Goal: Information Seeking & Learning: Learn about a topic

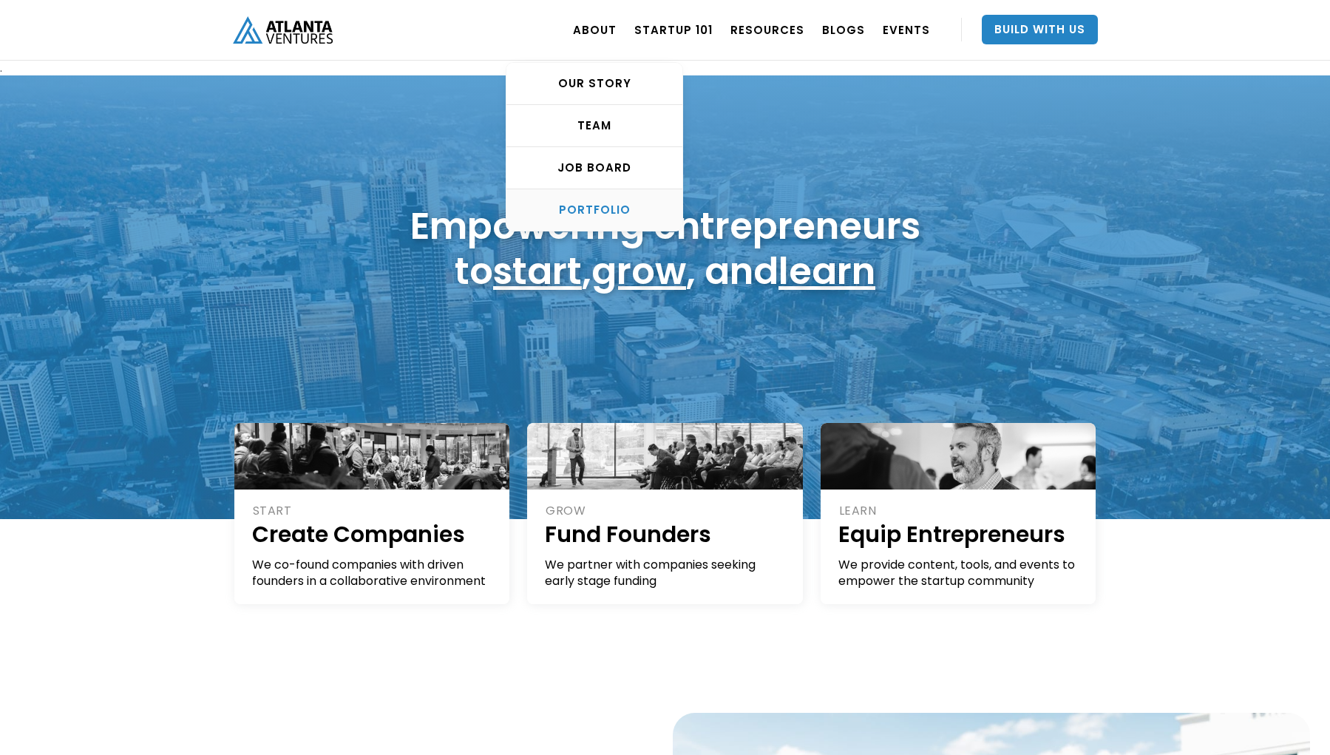
click at [613, 212] on div "PORTFOLIO" at bounding box center [594, 210] width 176 height 15
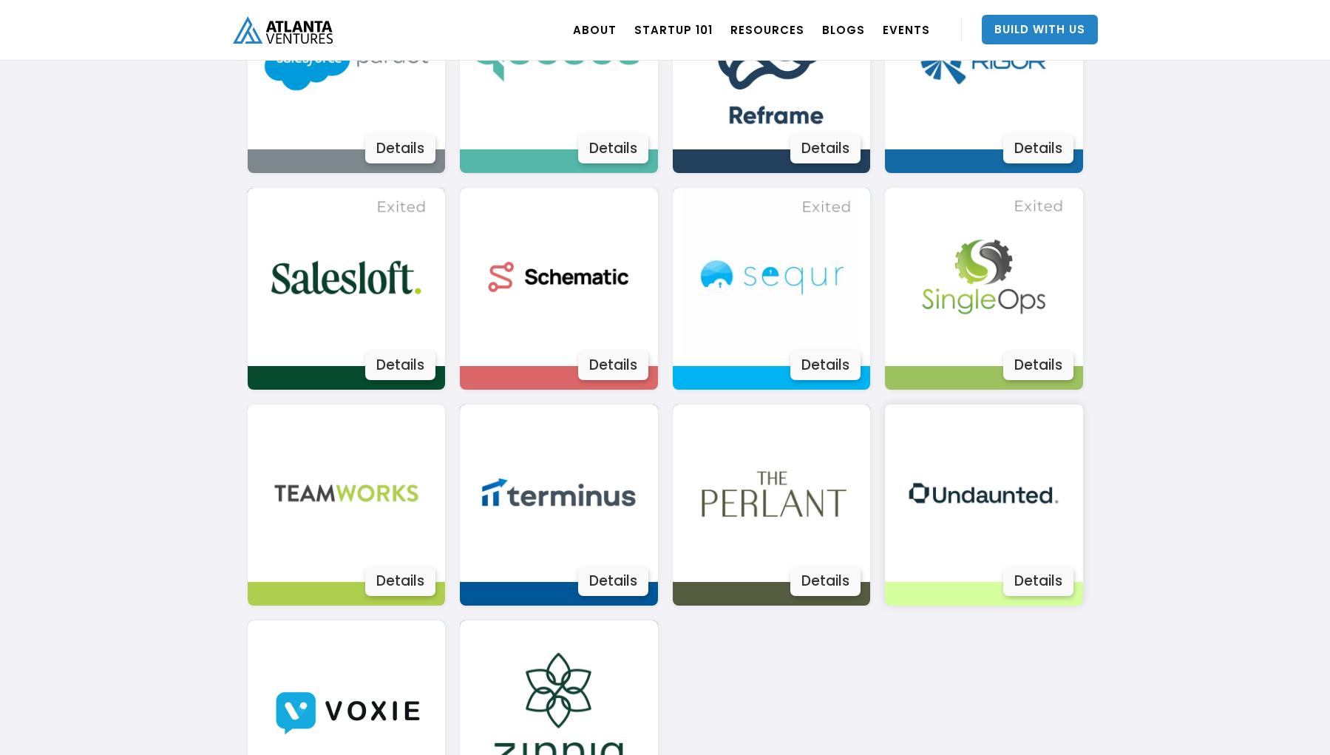
scroll to position [2395, 0]
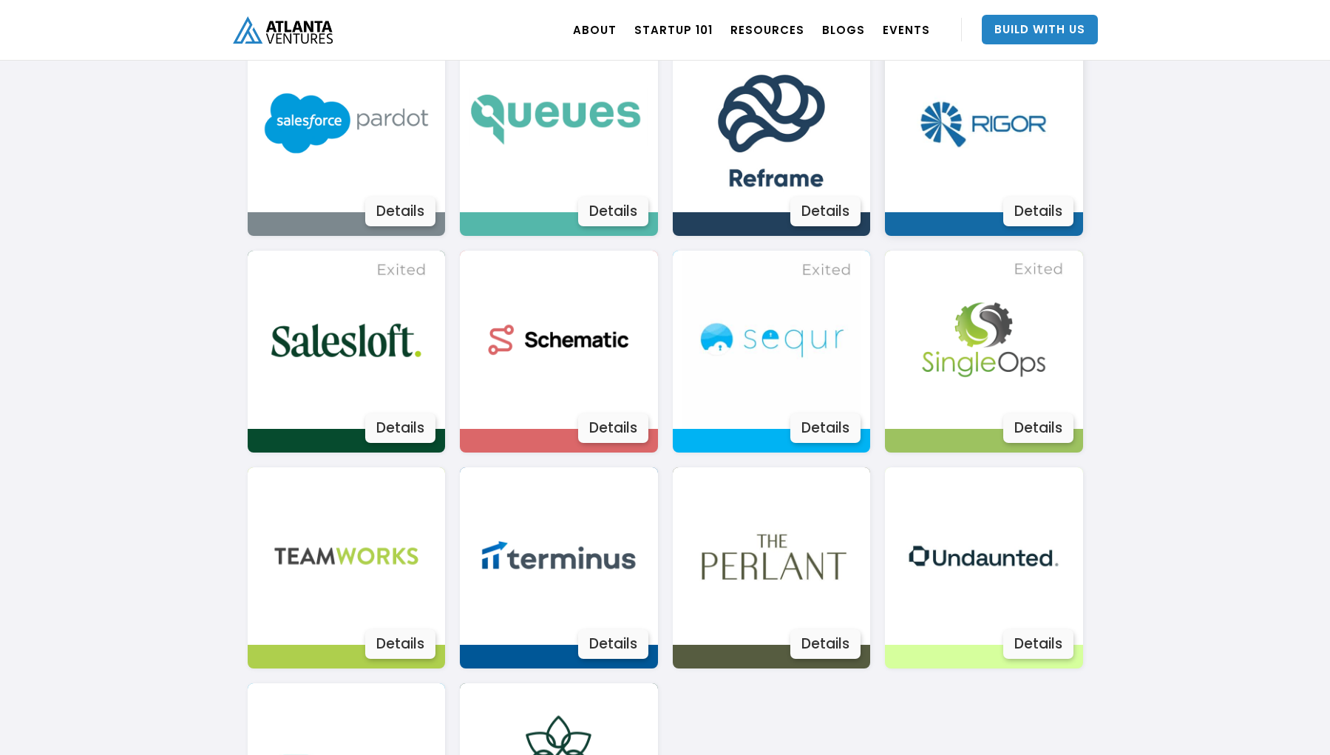
click at [978, 169] on img at bounding box center [984, 123] width 178 height 178
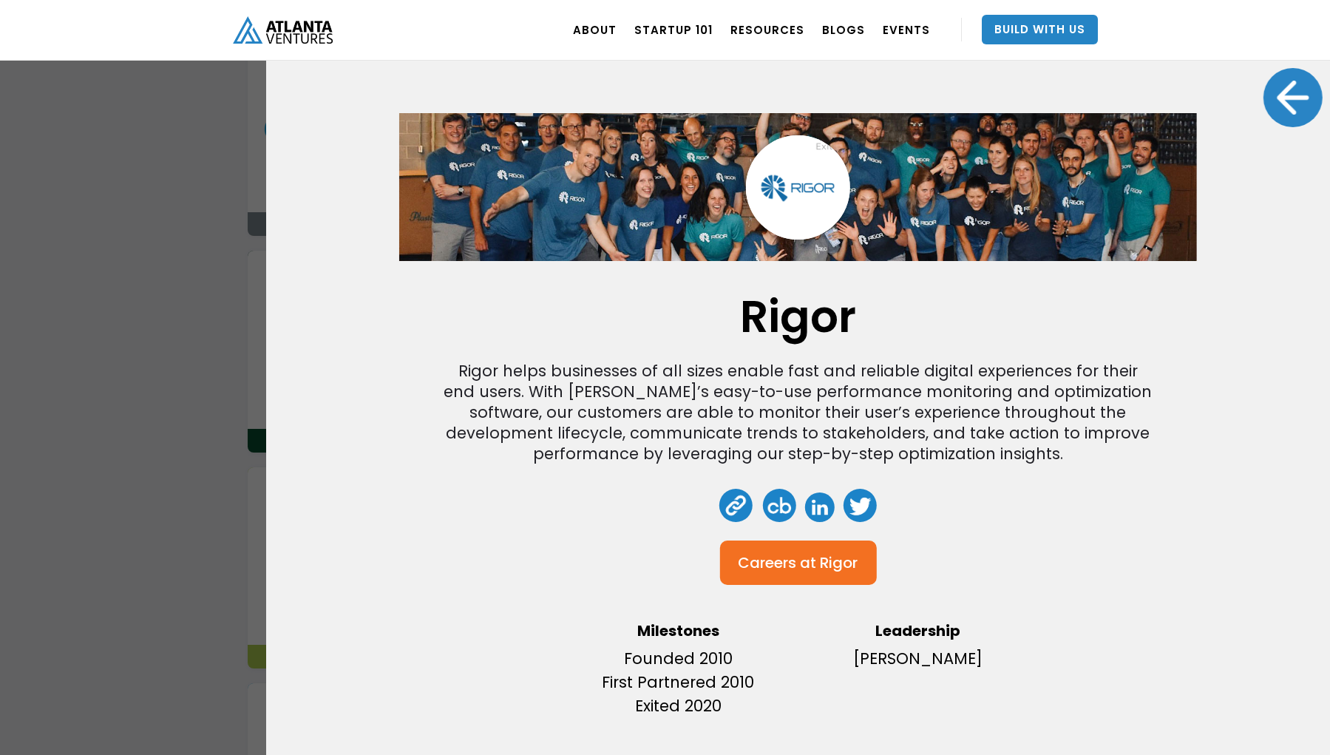
click at [183, 243] on div "Rigor Rigor helps businesses of all sizes enable fast and reliable digital expe…" at bounding box center [665, 377] width 1330 height 755
click at [237, 349] on div "Rigor Rigor helps businesses of all sizes enable fast and reliable digital expe…" at bounding box center [665, 377] width 1330 height 755
click at [214, 335] on div "Rigor Rigor helps businesses of all sizes enable fast and reliable digital expe…" at bounding box center [665, 377] width 1330 height 755
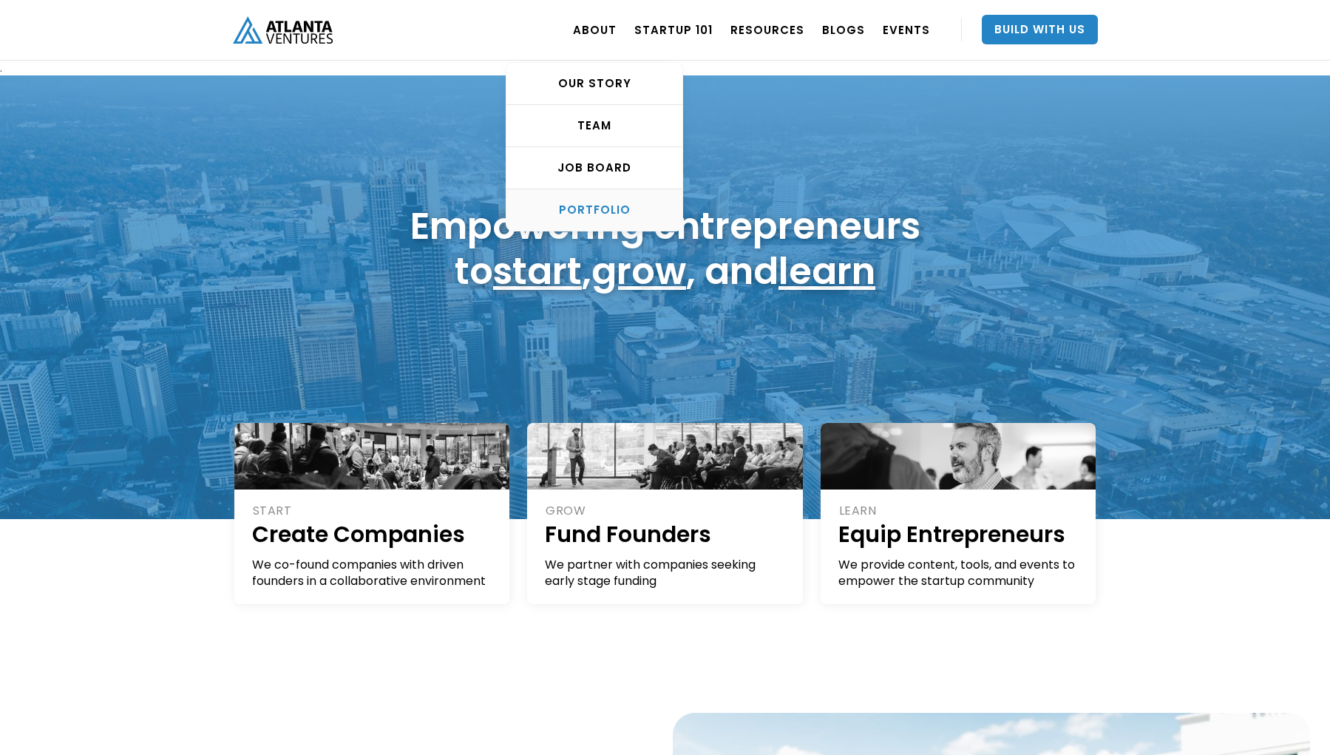
click at [594, 210] on div "PORTFOLIO" at bounding box center [594, 210] width 176 height 15
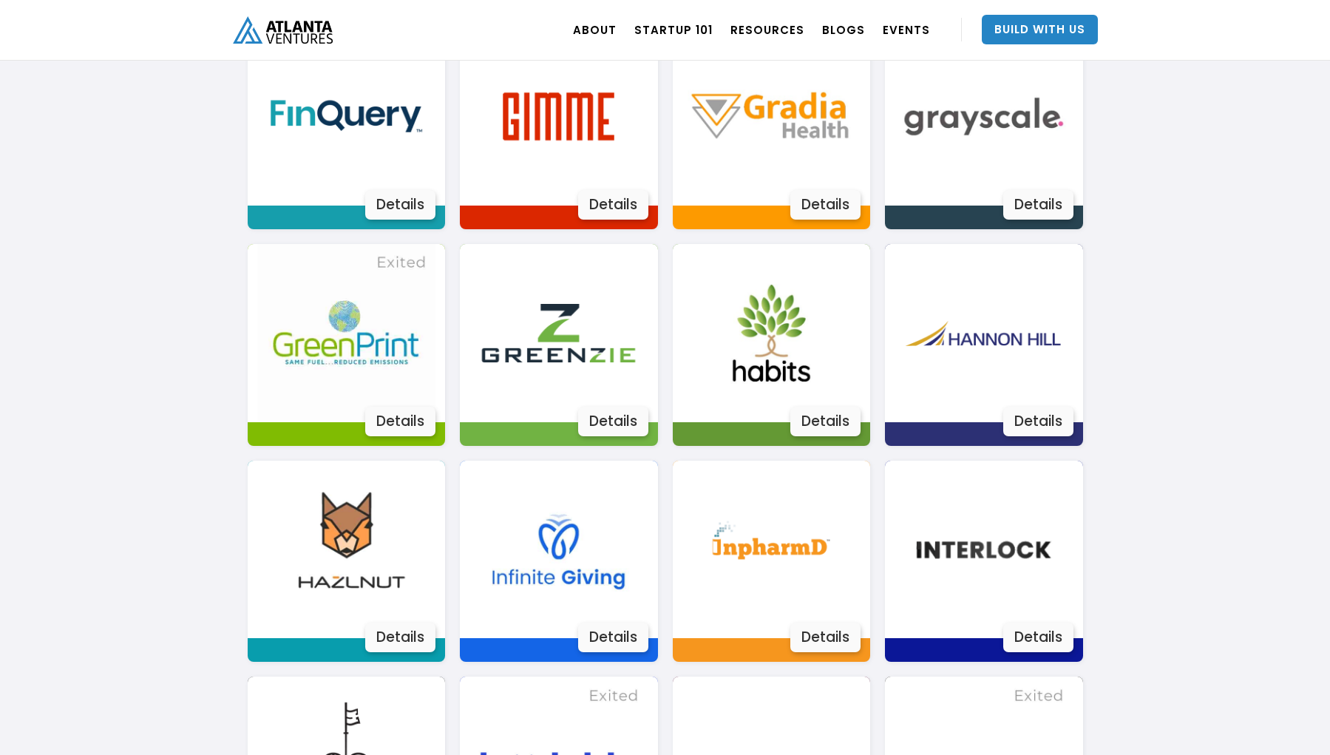
scroll to position [1603, 0]
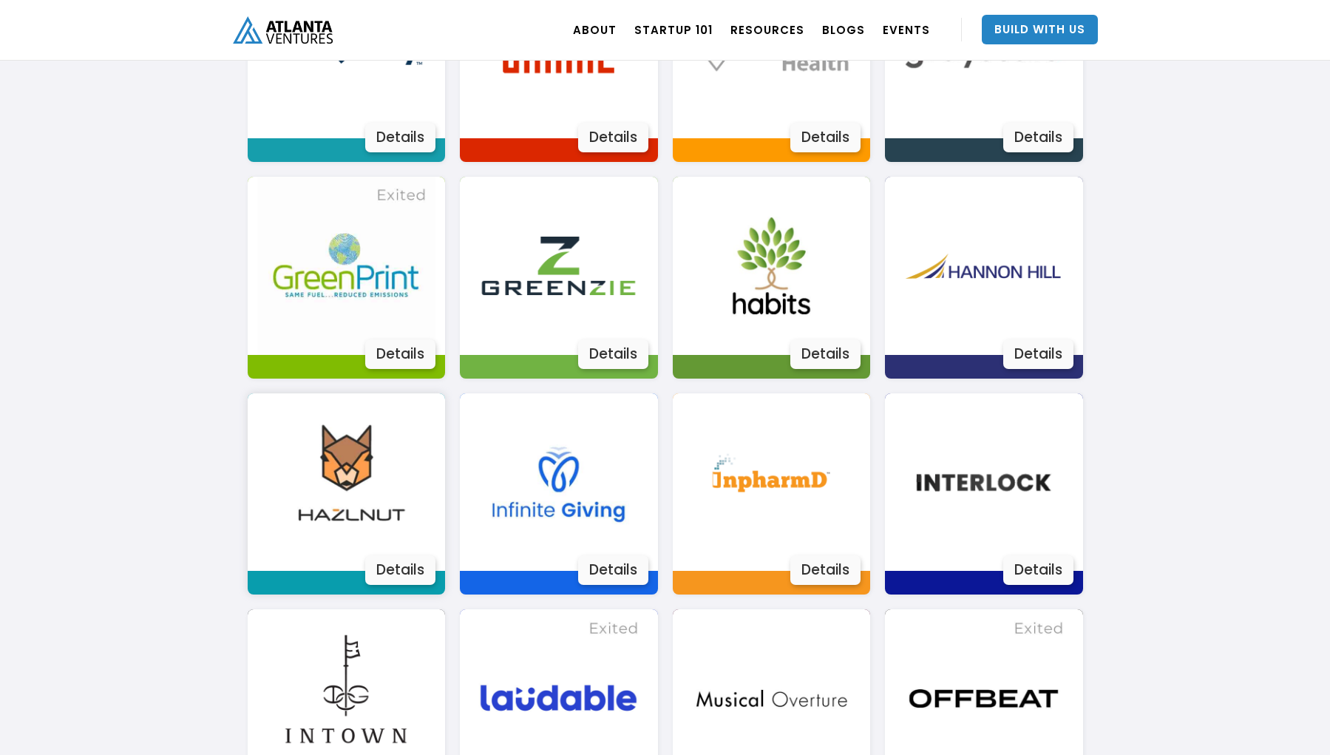
click at [377, 462] on img at bounding box center [346, 482] width 178 height 178
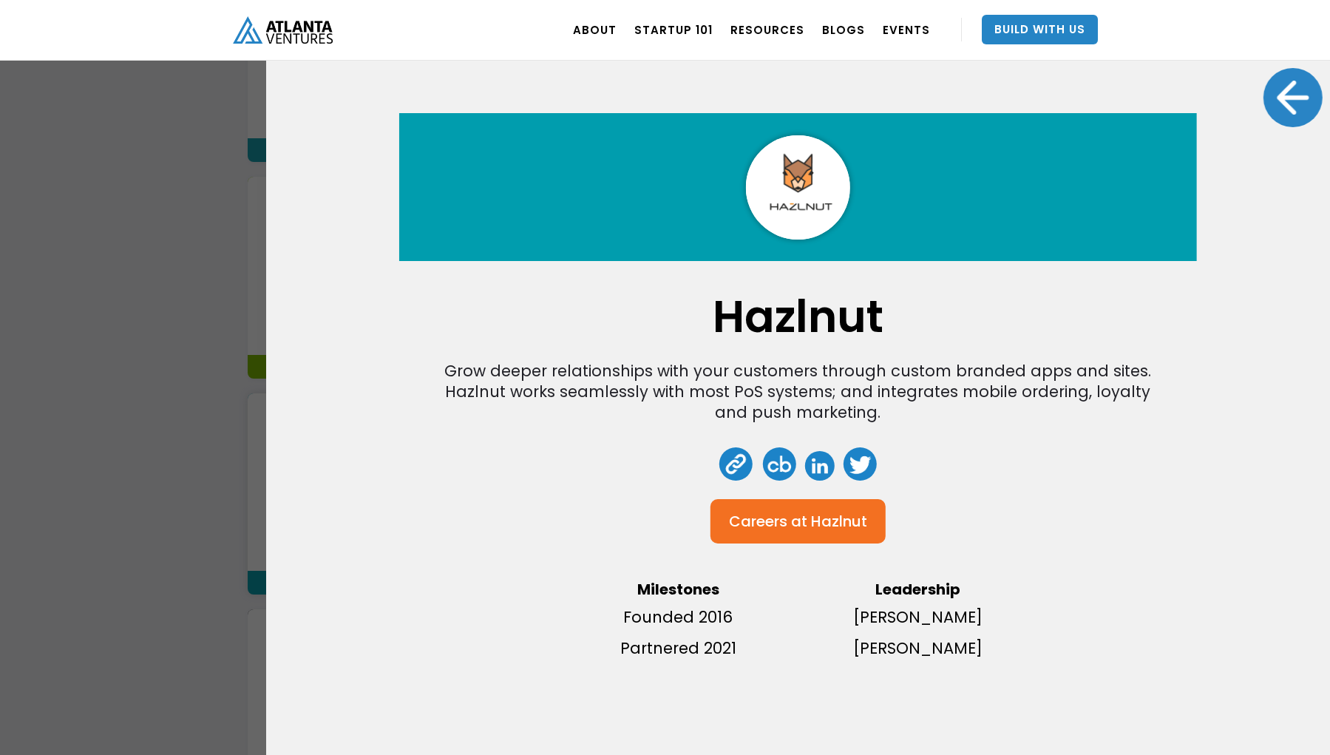
click at [1282, 110] on div at bounding box center [1293, 97] width 59 height 59
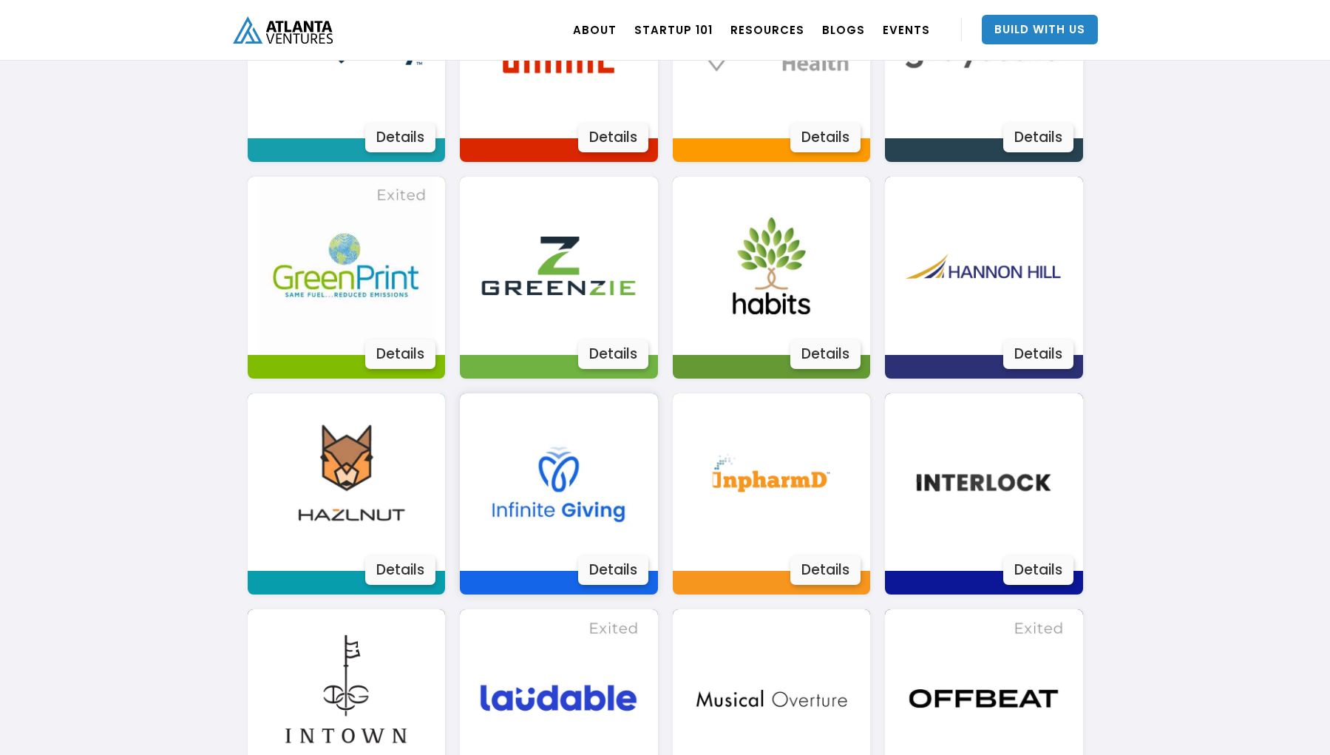
click at [617, 467] on img at bounding box center [558, 482] width 178 height 178
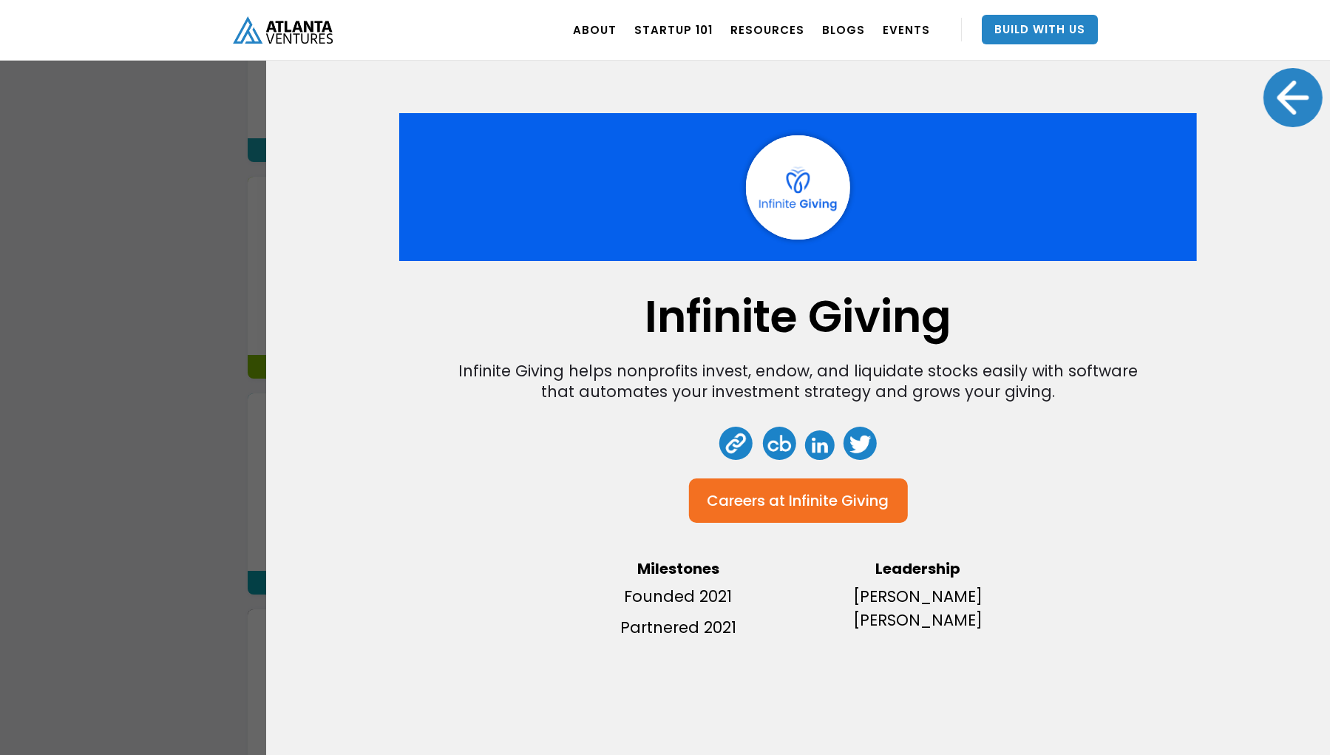
click at [879, 493] on div "Infinite Giving" at bounding box center [839, 500] width 100 height 15
click at [1283, 90] on div at bounding box center [1293, 97] width 59 height 59
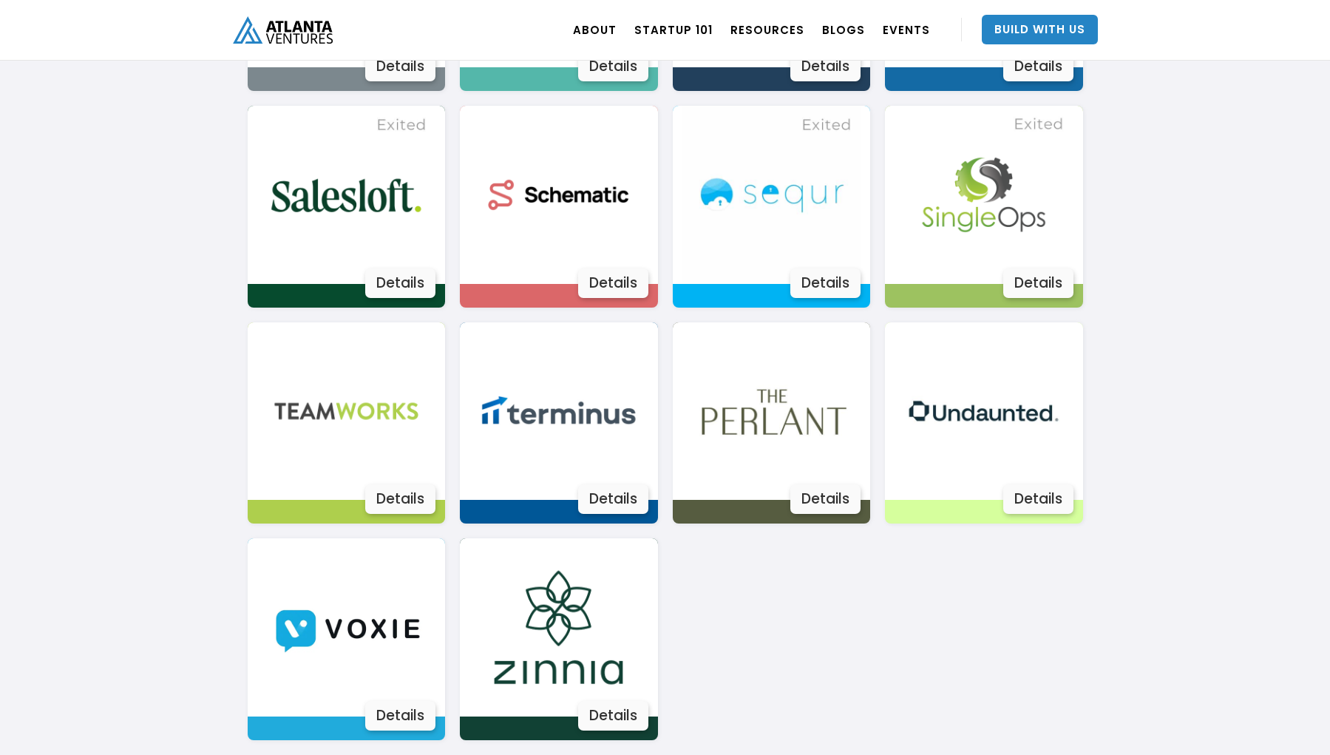
scroll to position [2541, 0]
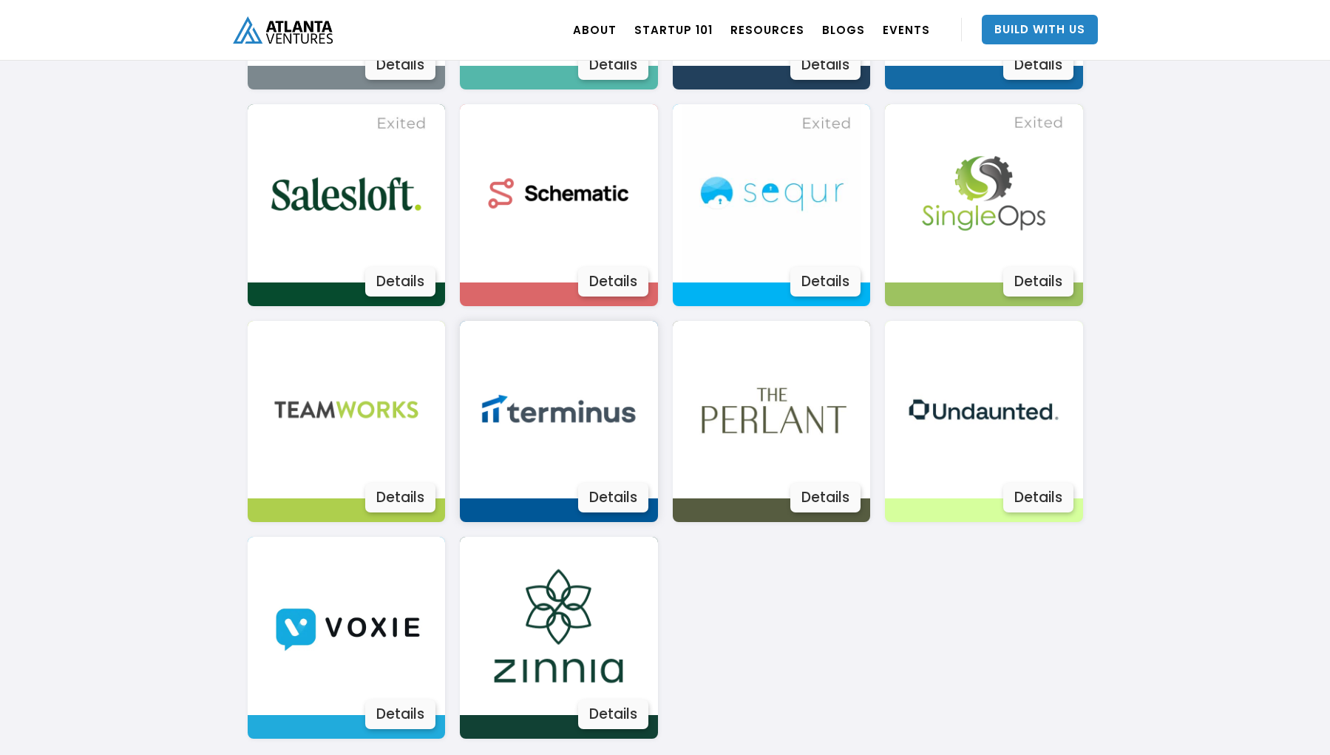
click at [607, 400] on img at bounding box center [558, 410] width 178 height 178
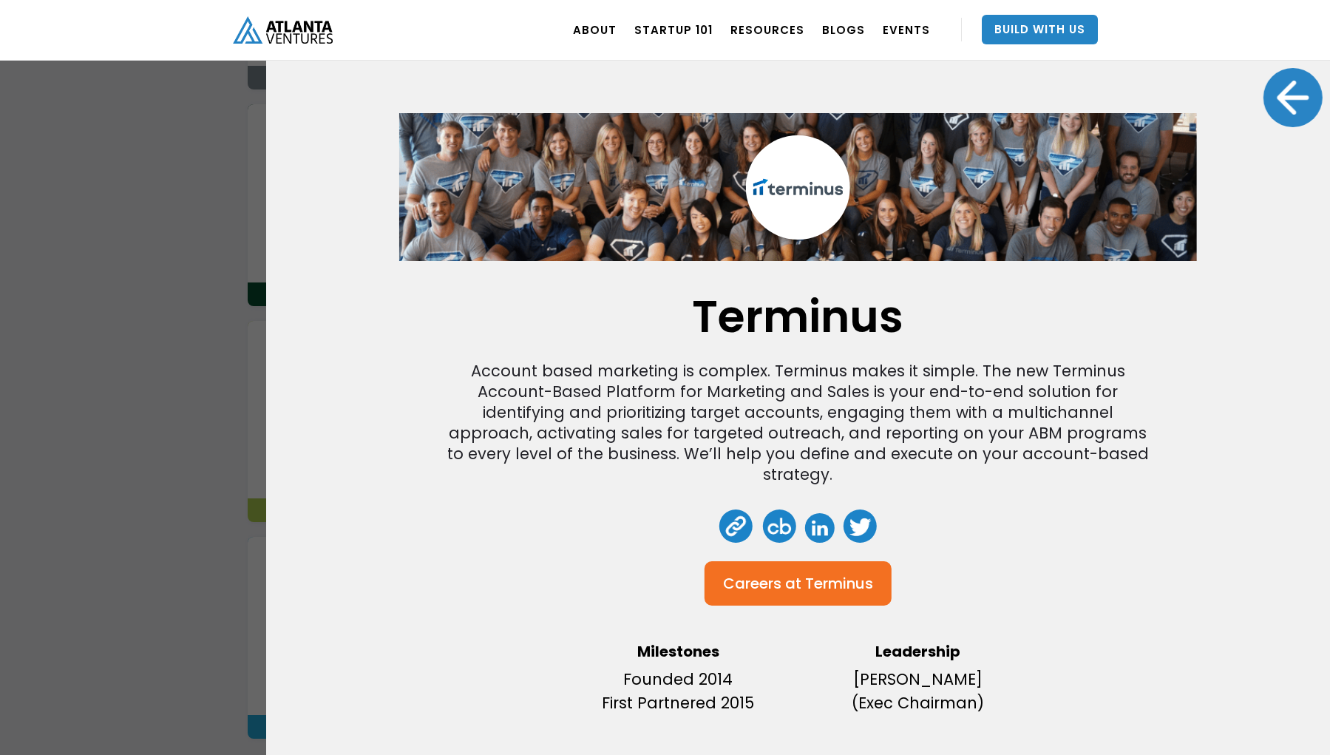
click at [776, 576] on div "Careers at" at bounding box center [762, 583] width 78 height 15
click at [1280, 98] on div at bounding box center [1293, 97] width 59 height 59
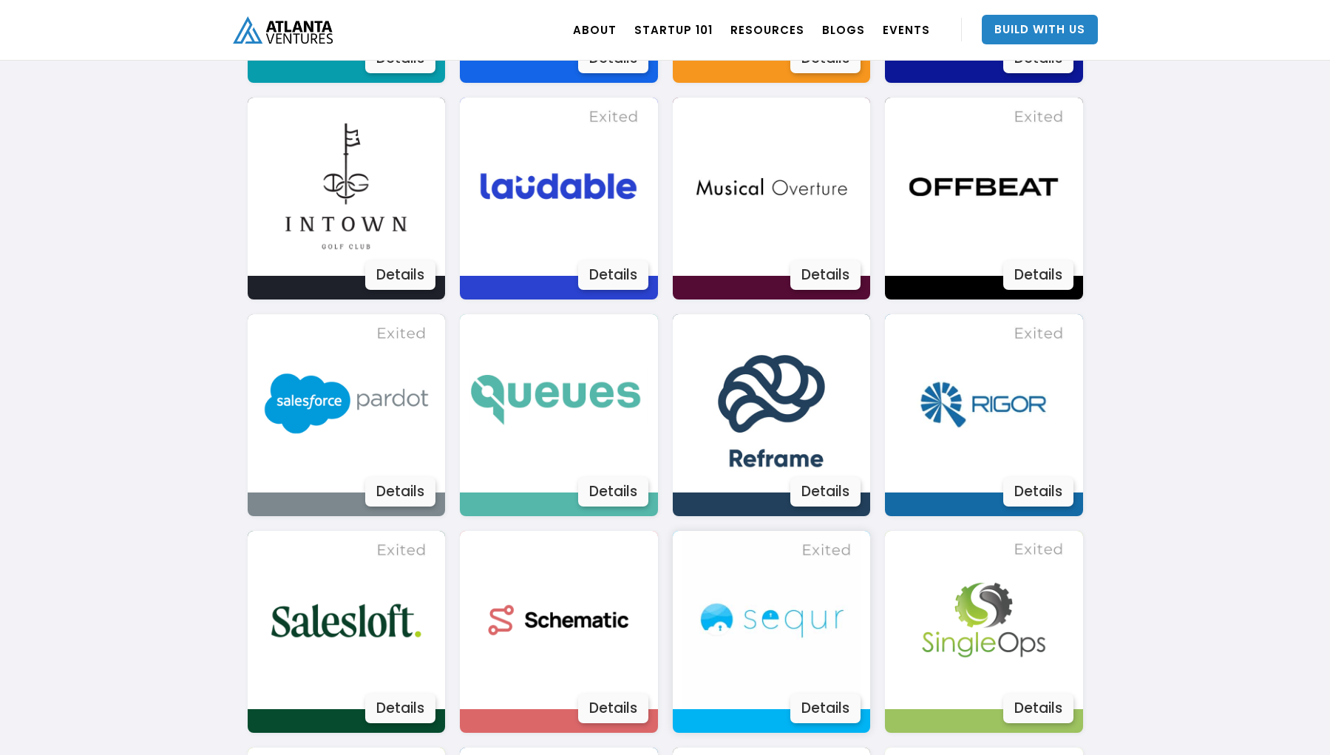
scroll to position [2357, 0]
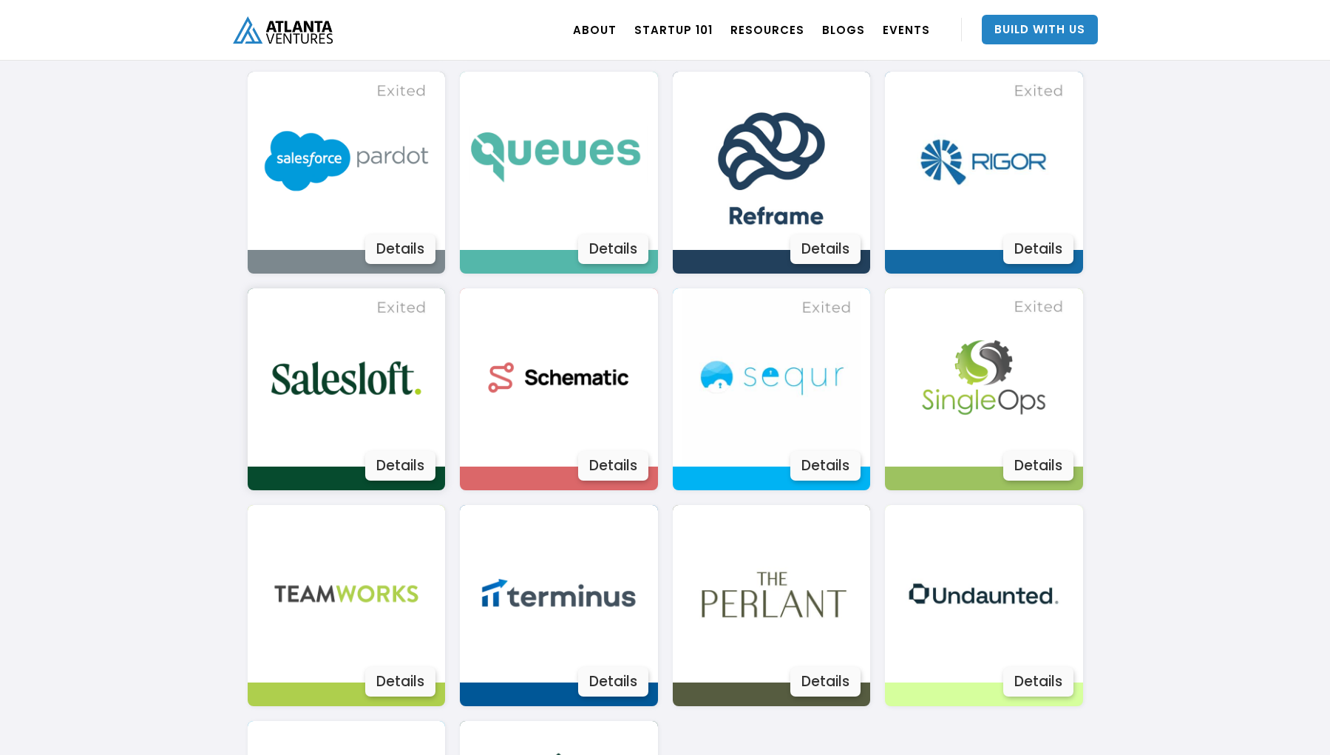
click at [298, 382] on img at bounding box center [346, 377] width 178 height 178
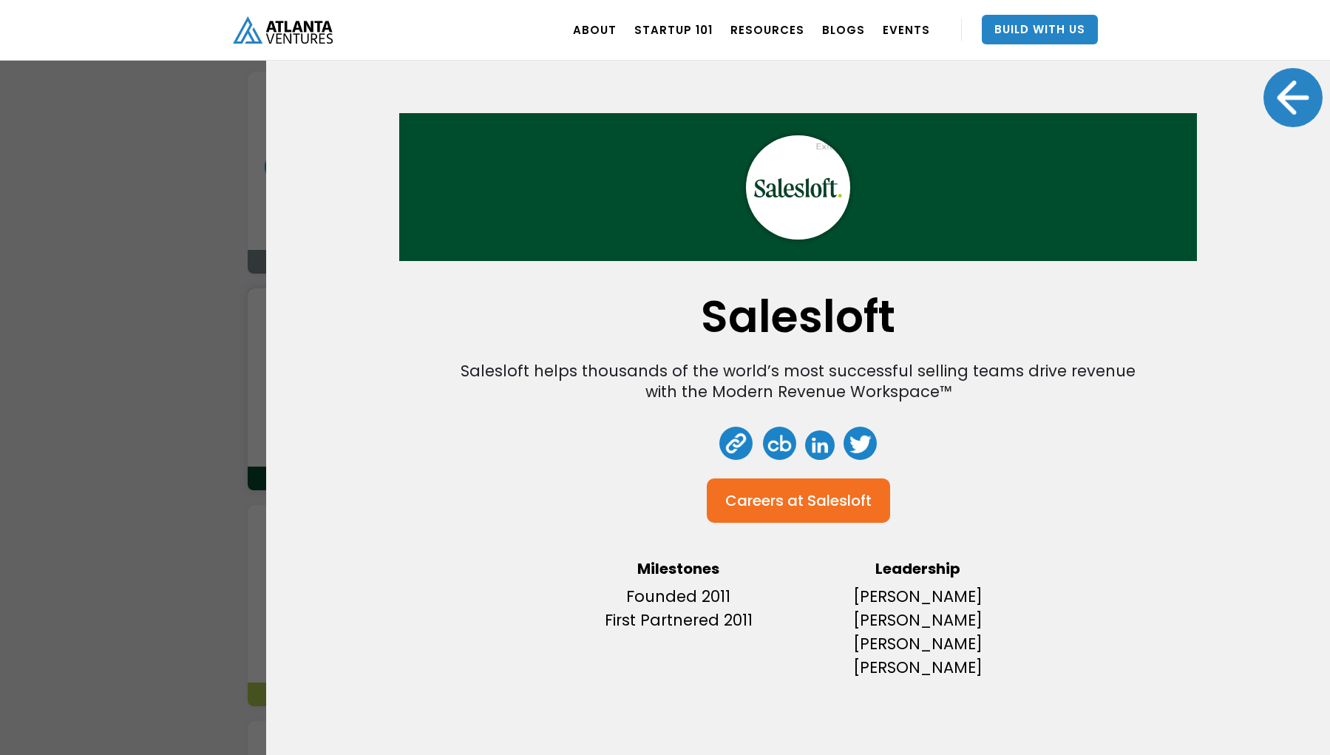
click at [1272, 104] on div at bounding box center [1293, 97] width 59 height 59
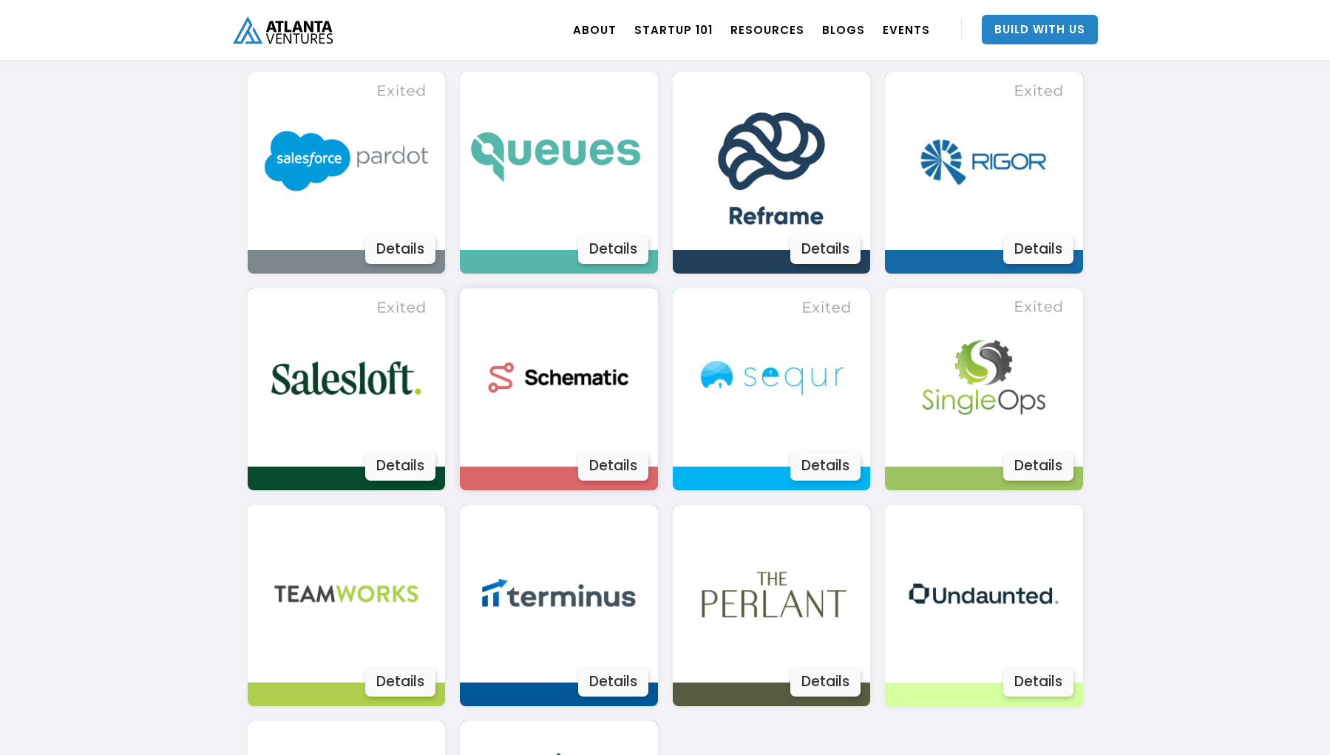
click at [568, 347] on img at bounding box center [558, 377] width 178 height 178
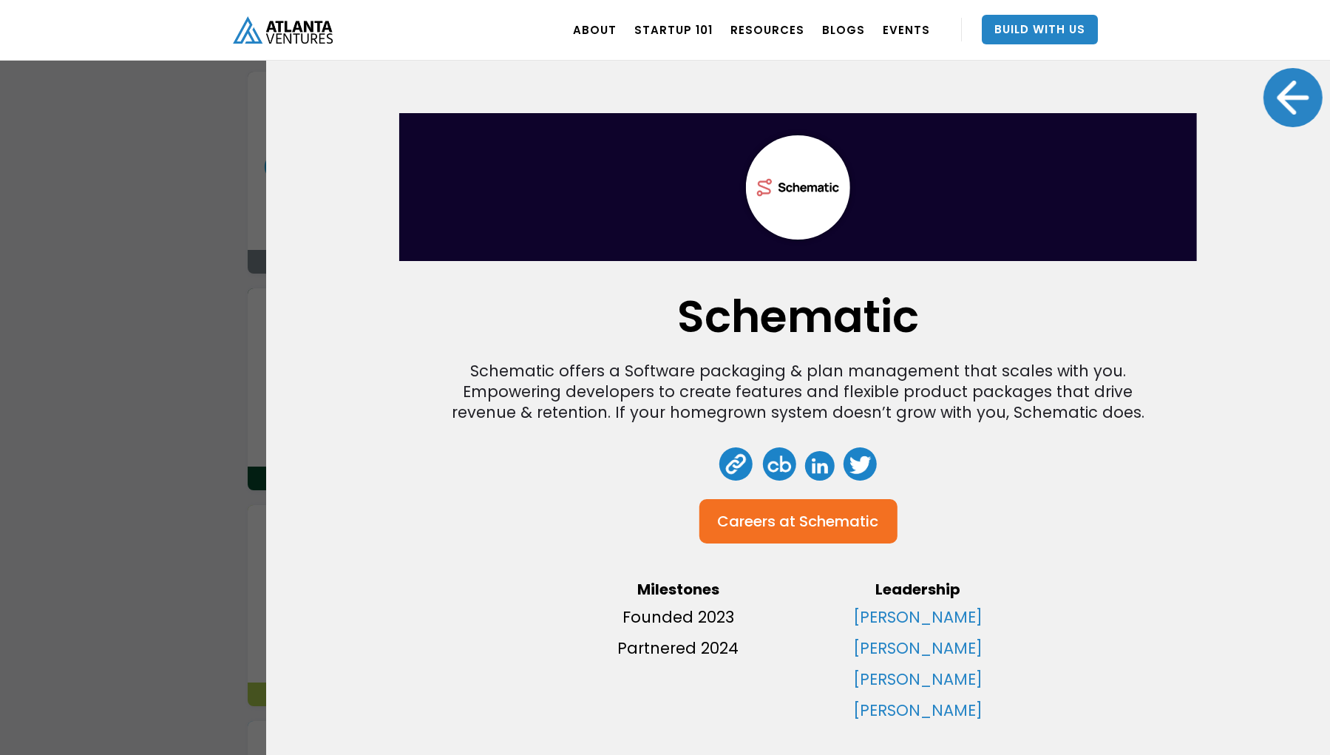
click at [1294, 99] on div at bounding box center [1293, 97] width 59 height 59
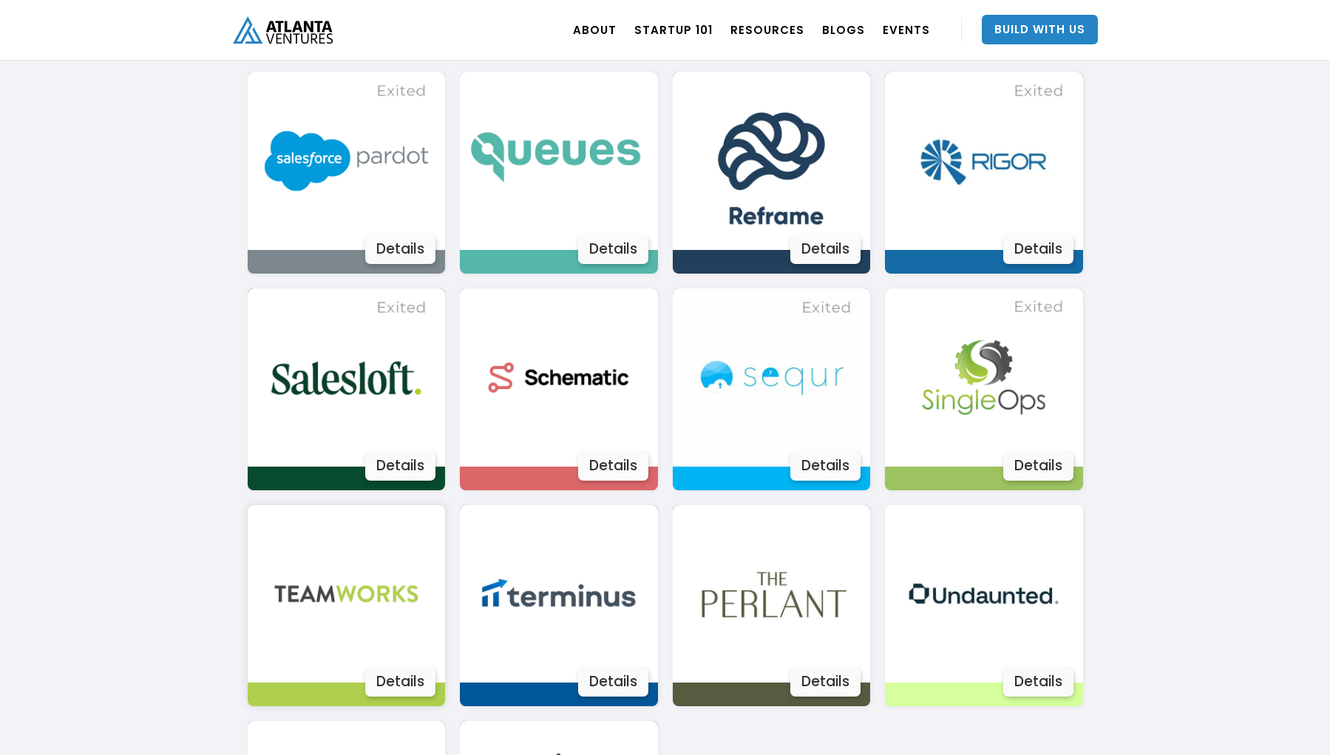
click at [377, 646] on img at bounding box center [346, 594] width 178 height 178
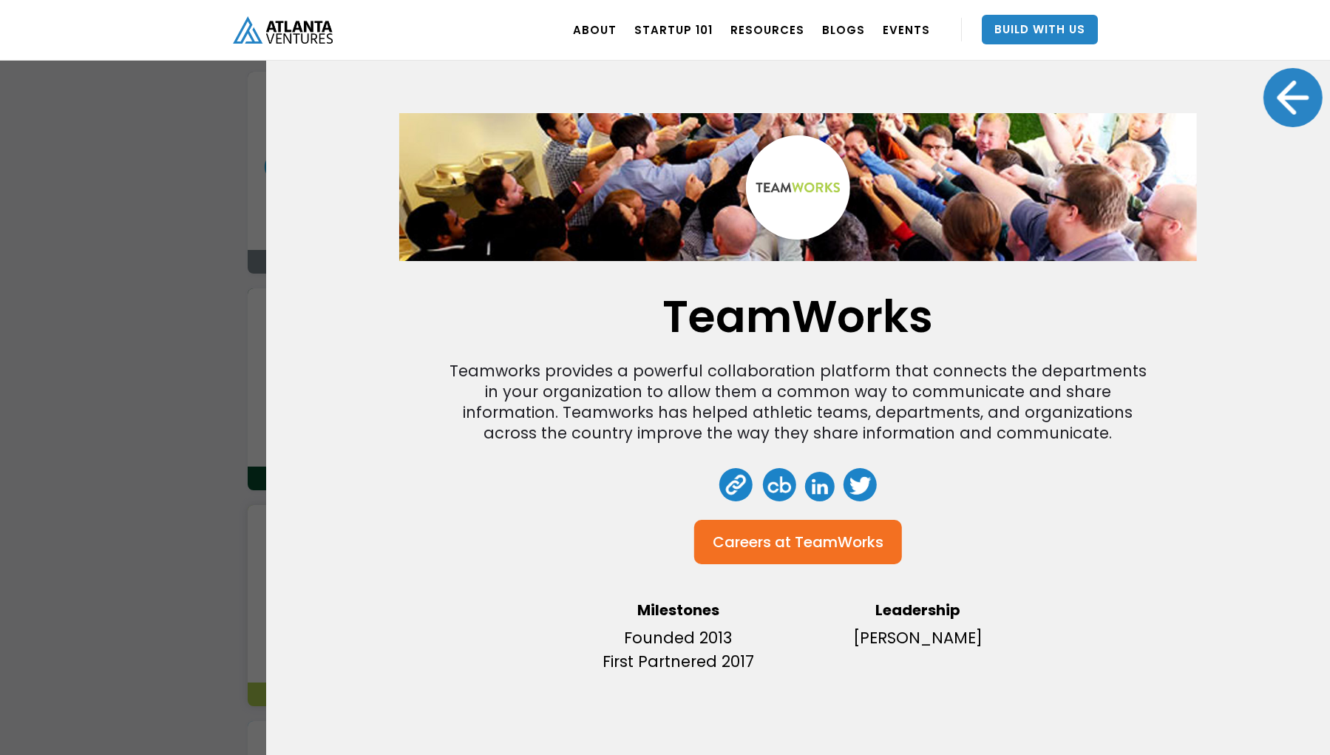
click at [1272, 100] on div at bounding box center [1293, 97] width 59 height 59
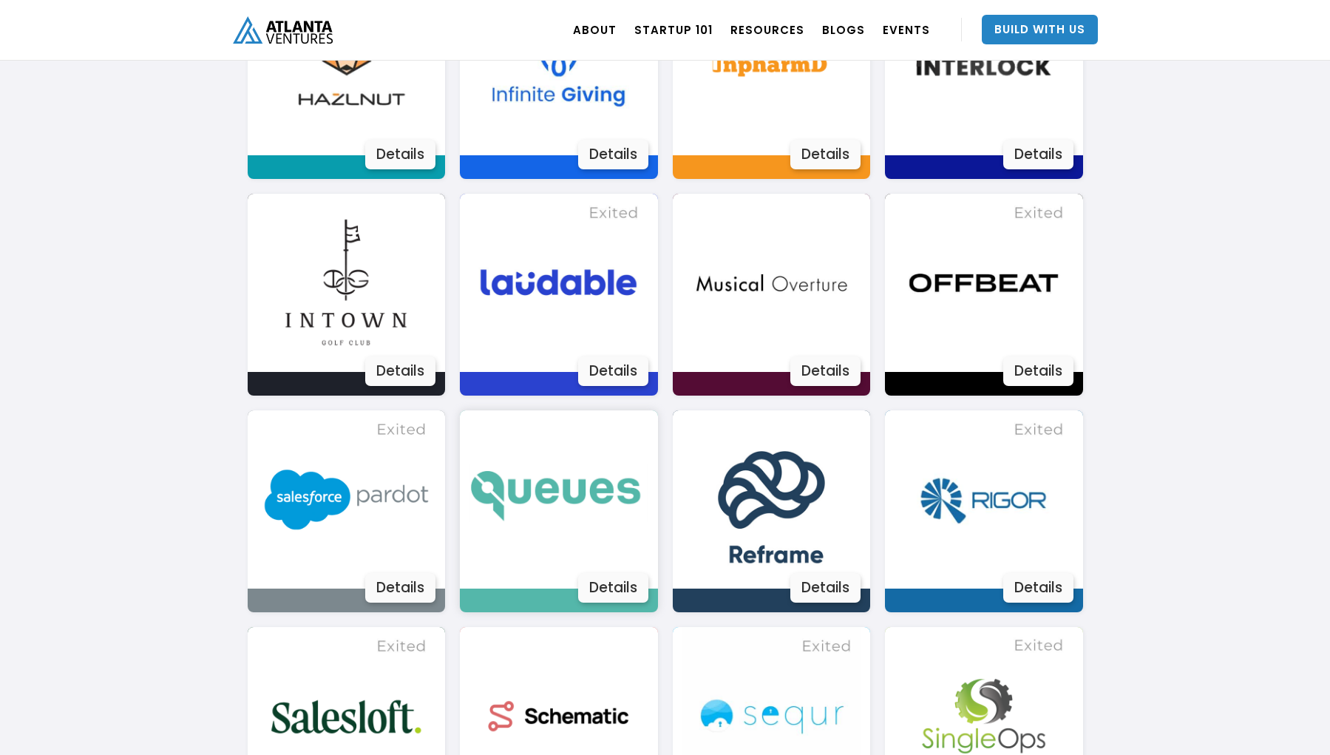
scroll to position [2004, 0]
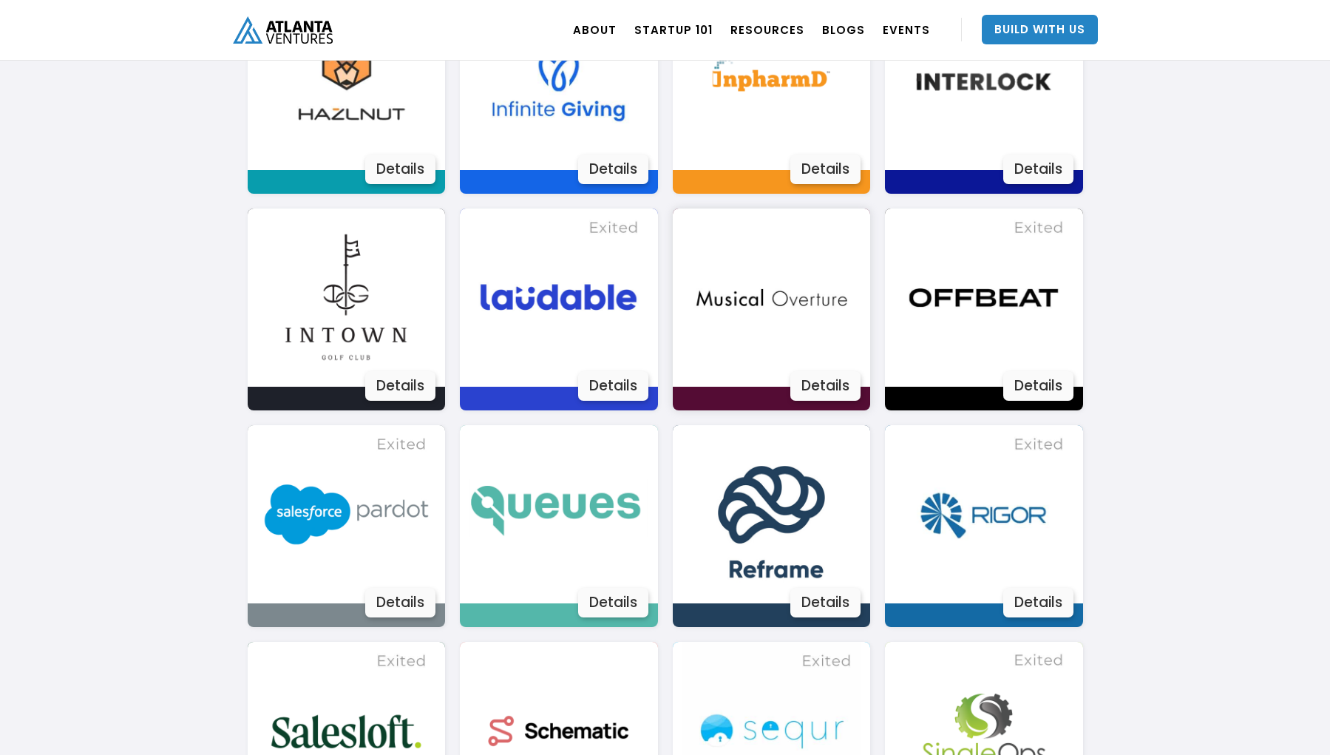
click at [748, 306] on img at bounding box center [771, 297] width 178 height 178
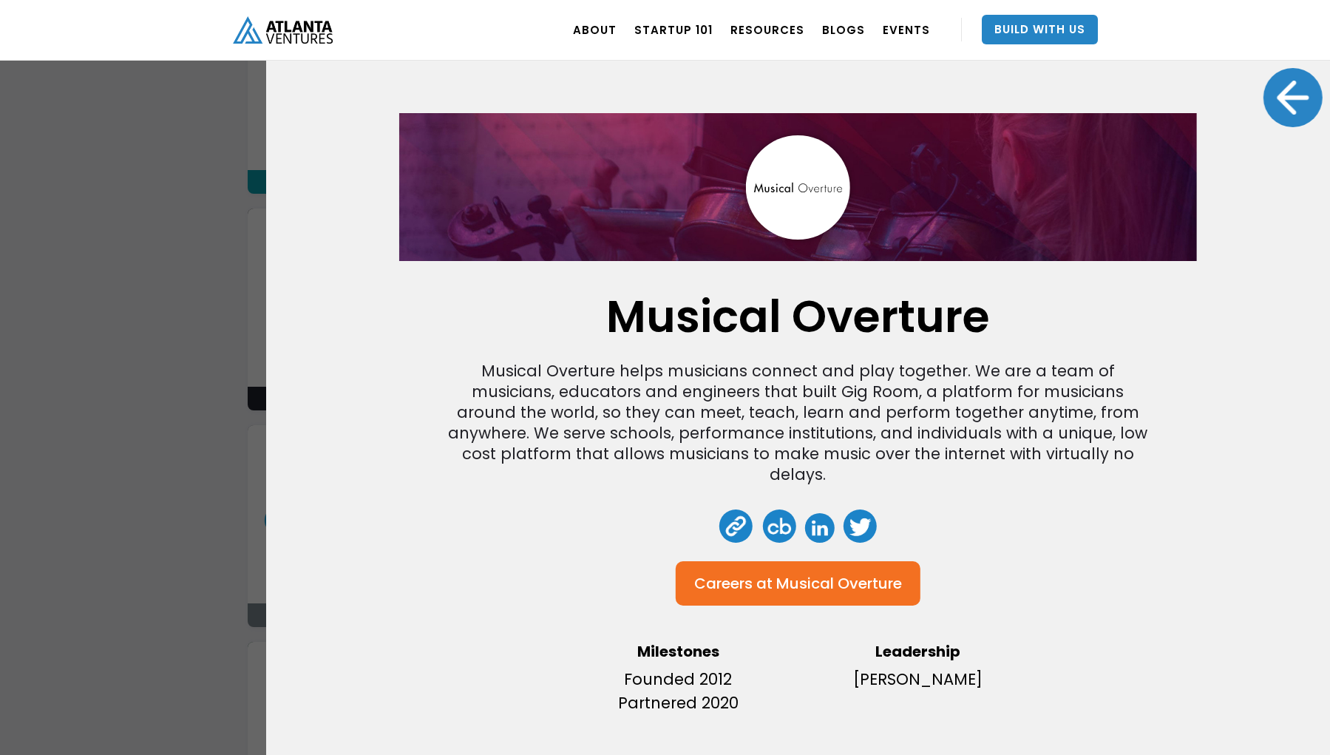
click at [1301, 98] on div at bounding box center [1293, 97] width 59 height 59
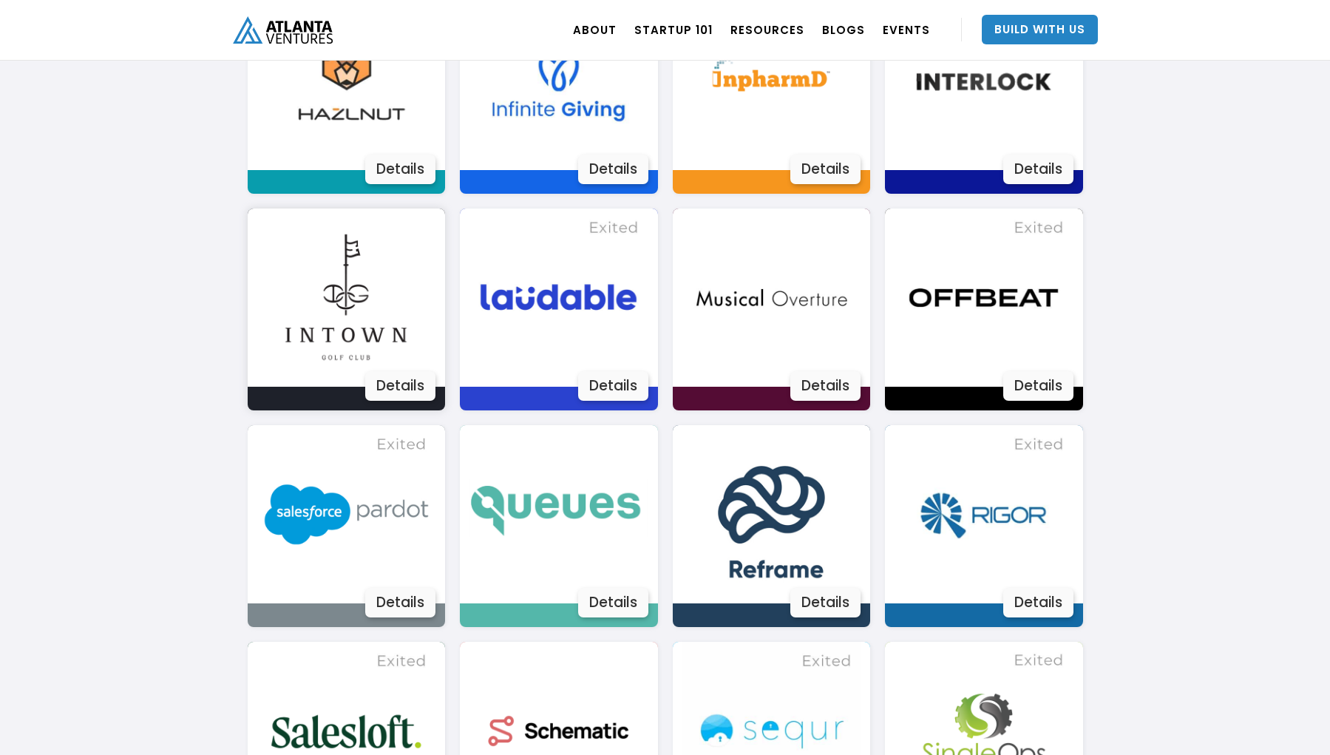
click at [334, 294] on img at bounding box center [346, 297] width 178 height 178
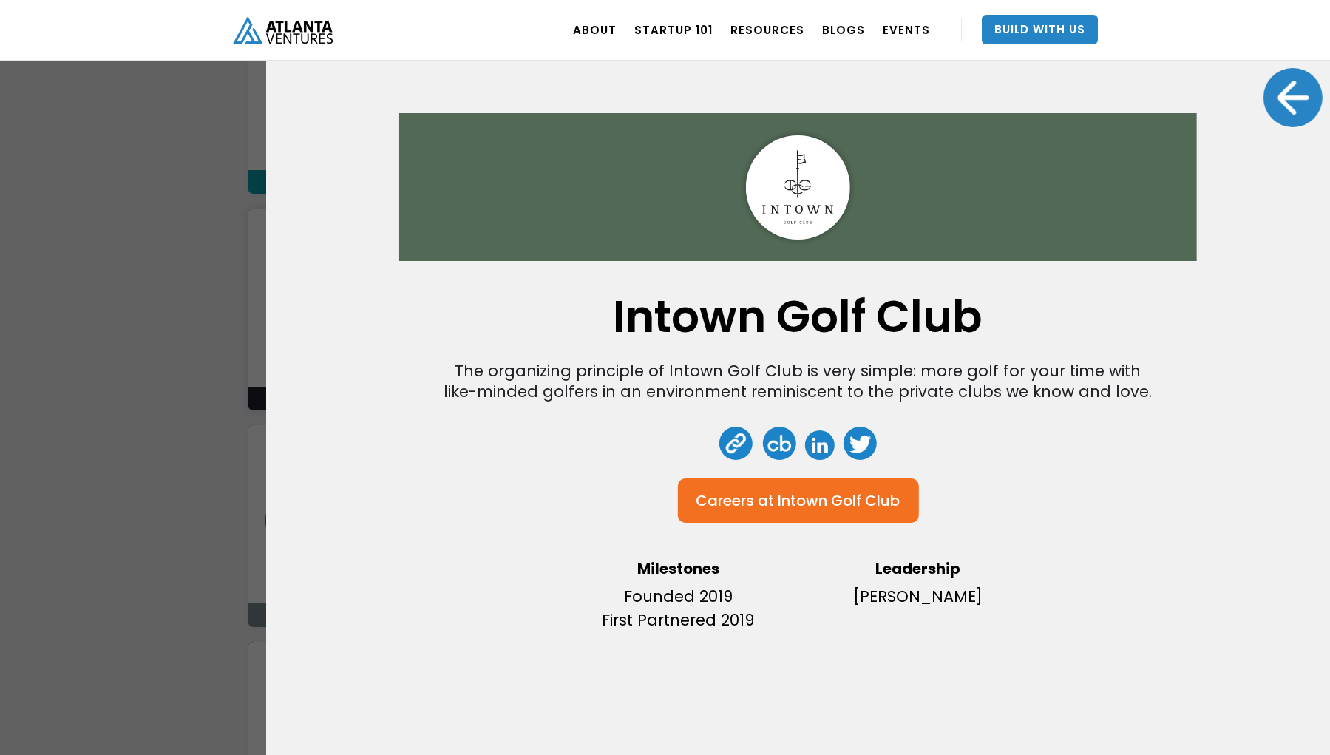
click at [1292, 87] on div at bounding box center [1293, 97] width 59 height 59
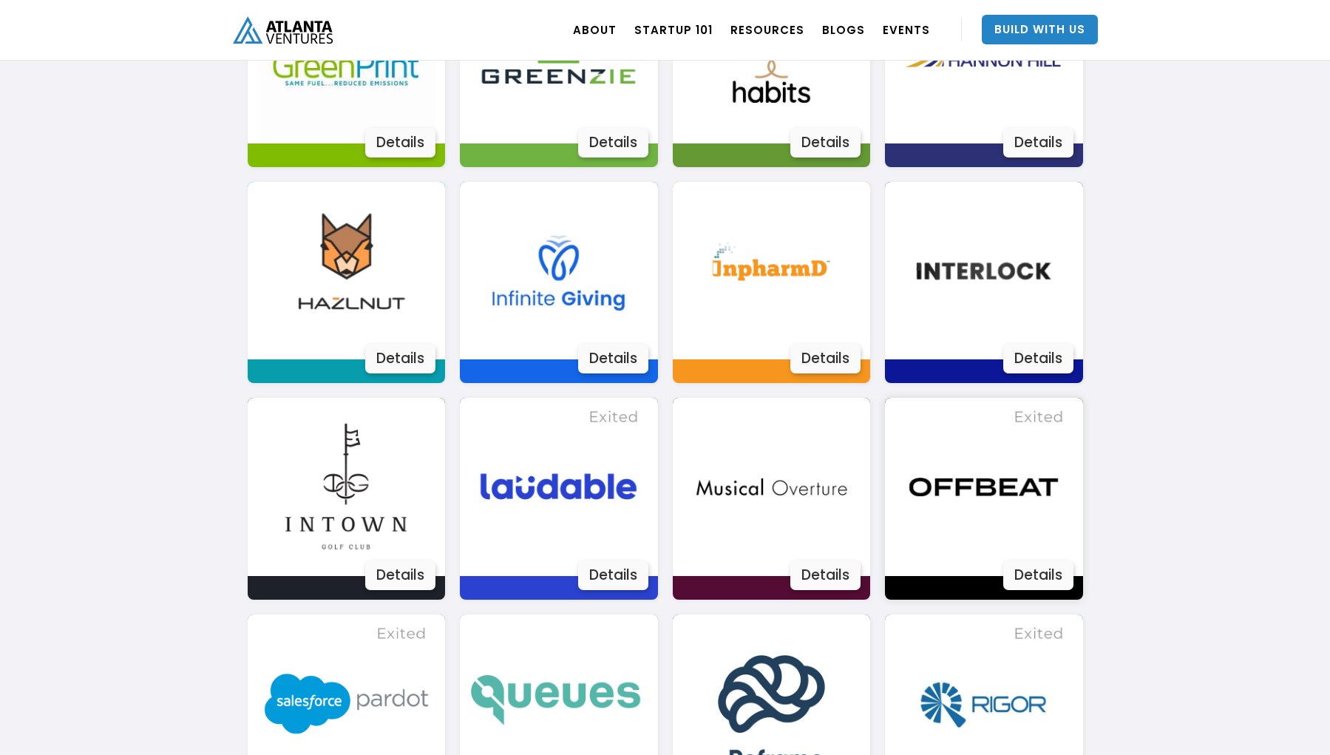
scroll to position [1692, 0]
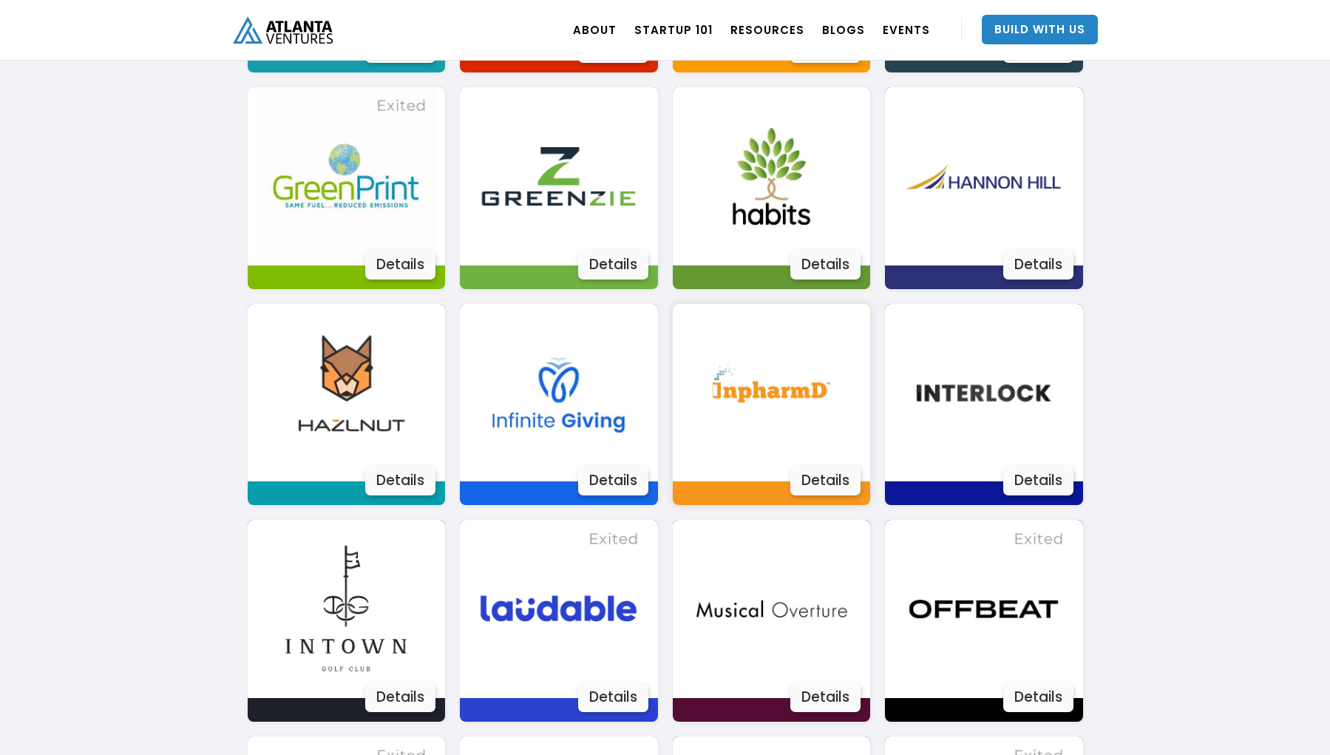
click at [801, 365] on img at bounding box center [771, 393] width 178 height 178
